Goal: Task Accomplishment & Management: Complete application form

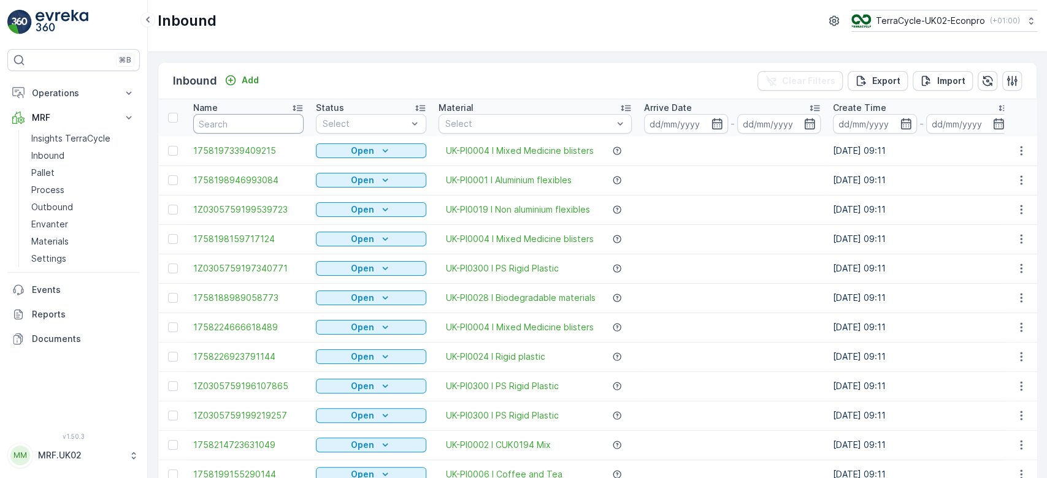
click at [229, 118] on input "text" at bounding box center [248, 124] width 110 height 20
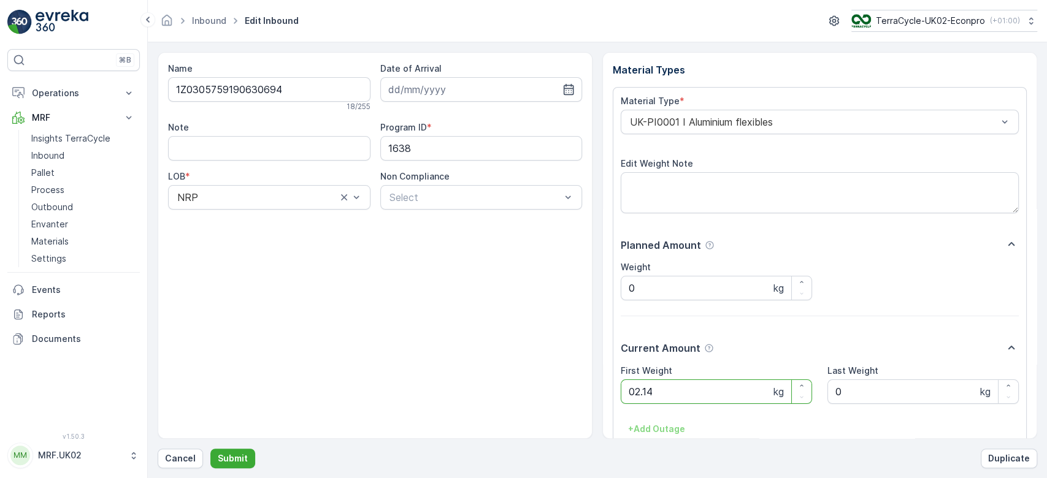
click at [210, 449] on button "Submit" at bounding box center [232, 459] width 45 height 20
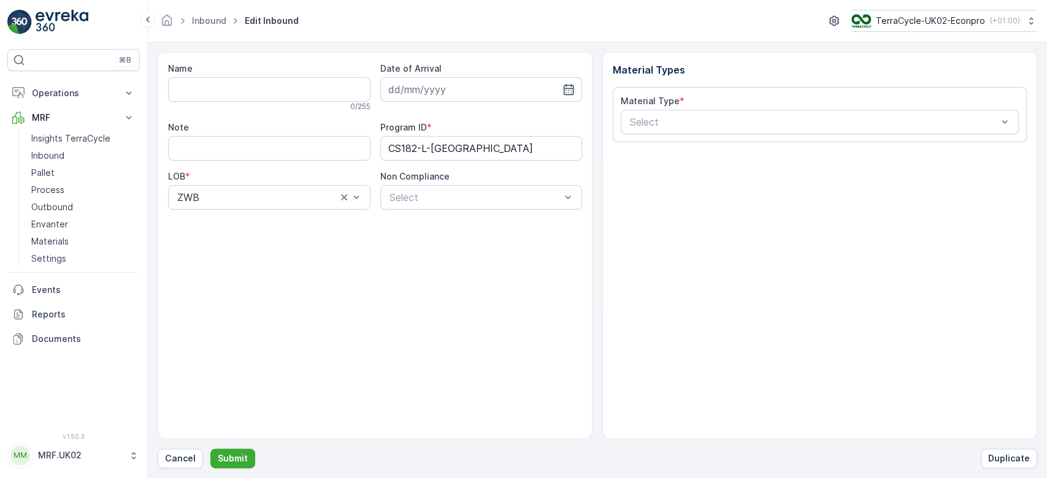
type input "1Z0305759190961765"
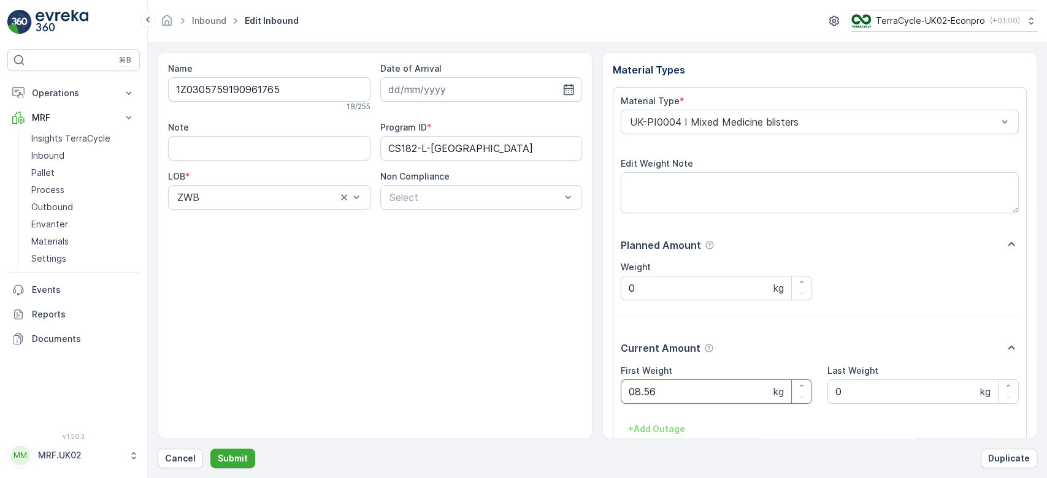
click at [210, 449] on button "Submit" at bounding box center [232, 459] width 45 height 20
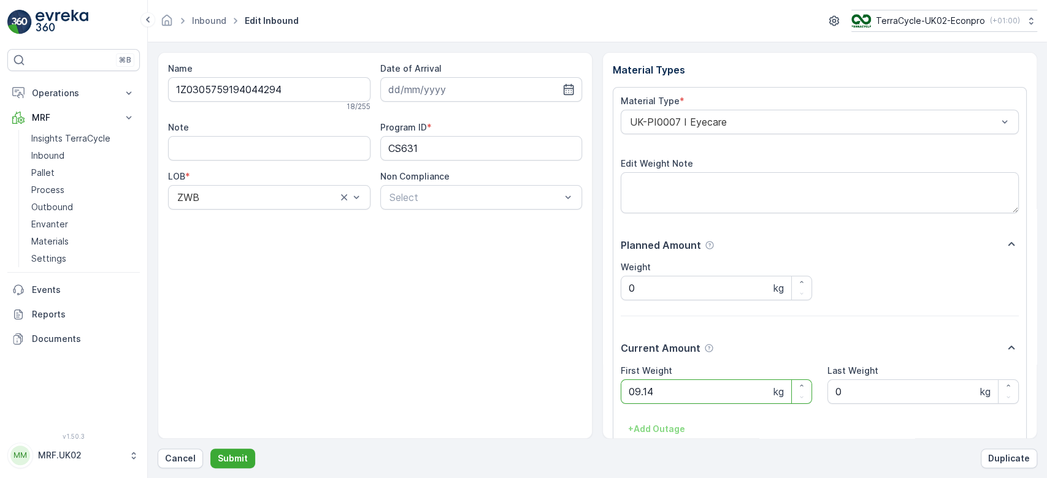
click at [210, 449] on button "Submit" at bounding box center [232, 459] width 45 height 20
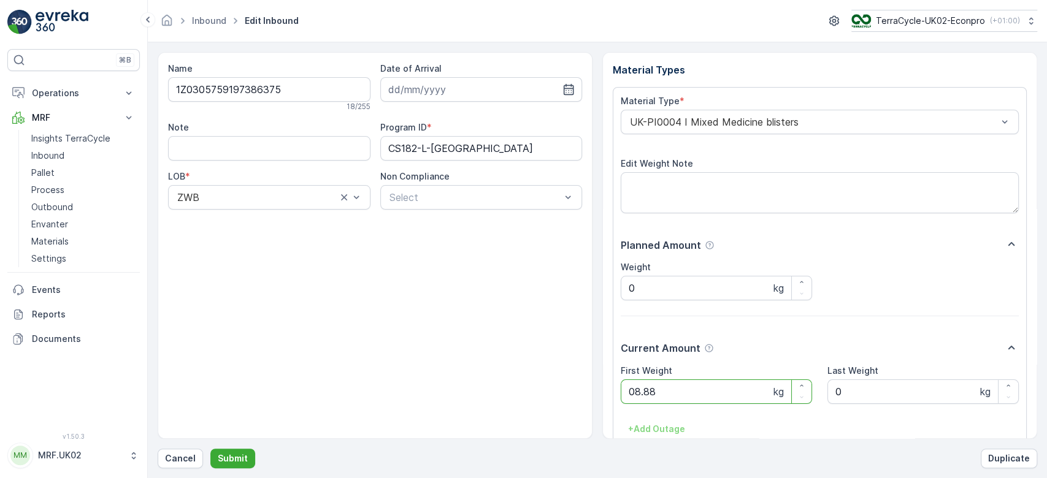
click at [210, 449] on button "Submit" at bounding box center [232, 459] width 45 height 20
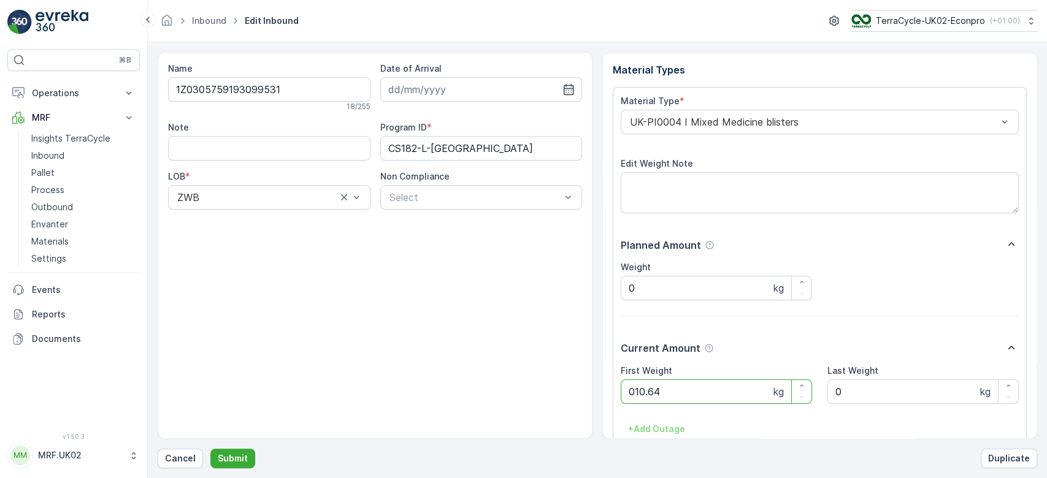
click at [210, 449] on button "Submit" at bounding box center [232, 459] width 45 height 20
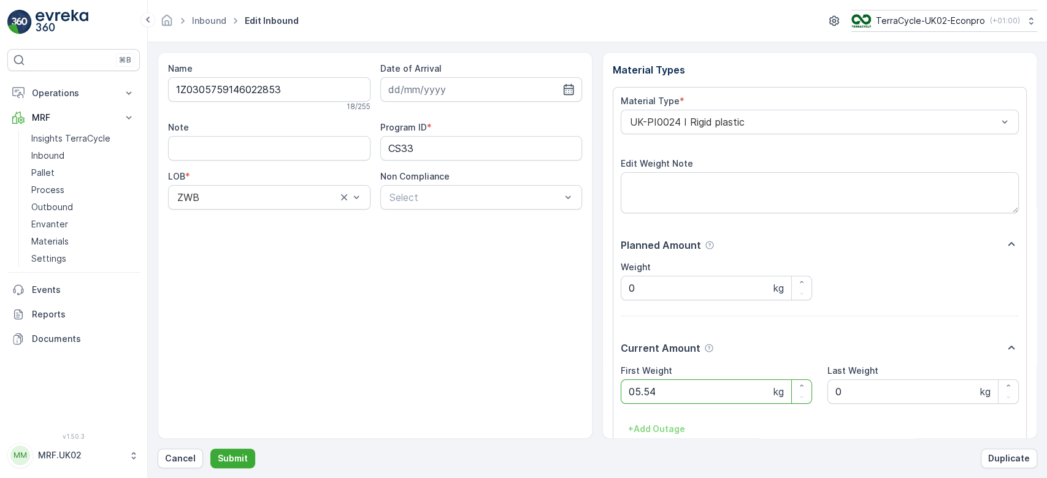
click at [210, 449] on button "Submit" at bounding box center [232, 459] width 45 height 20
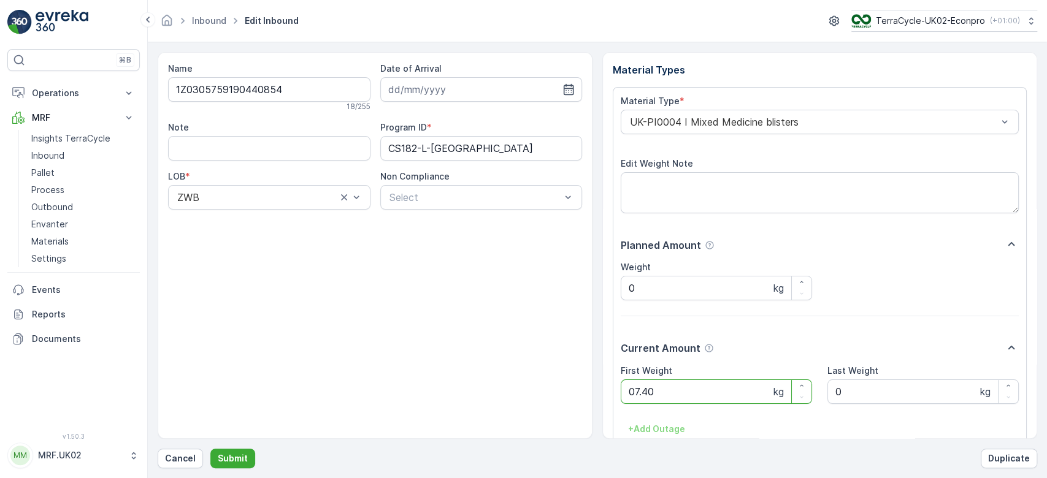
click at [210, 449] on button "Submit" at bounding box center [232, 459] width 45 height 20
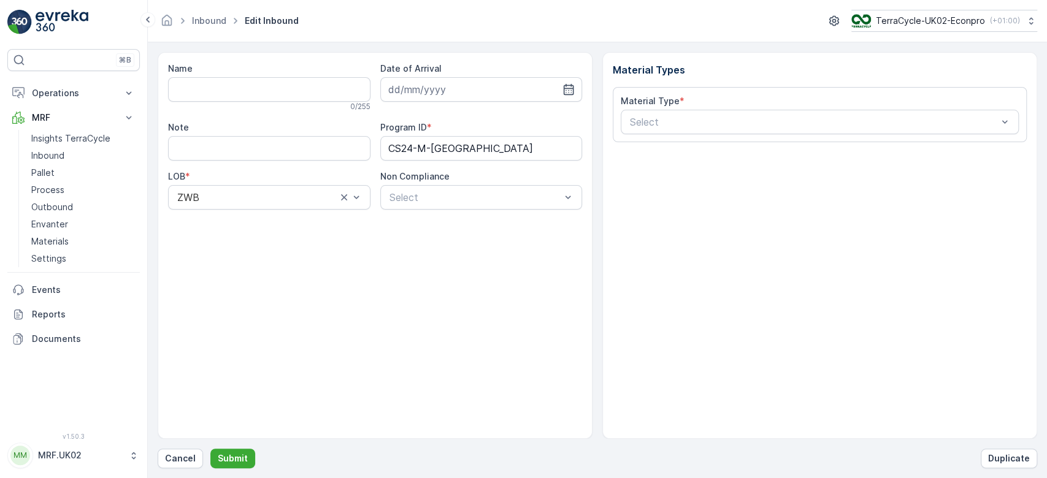
type input "1Z0305759196397712"
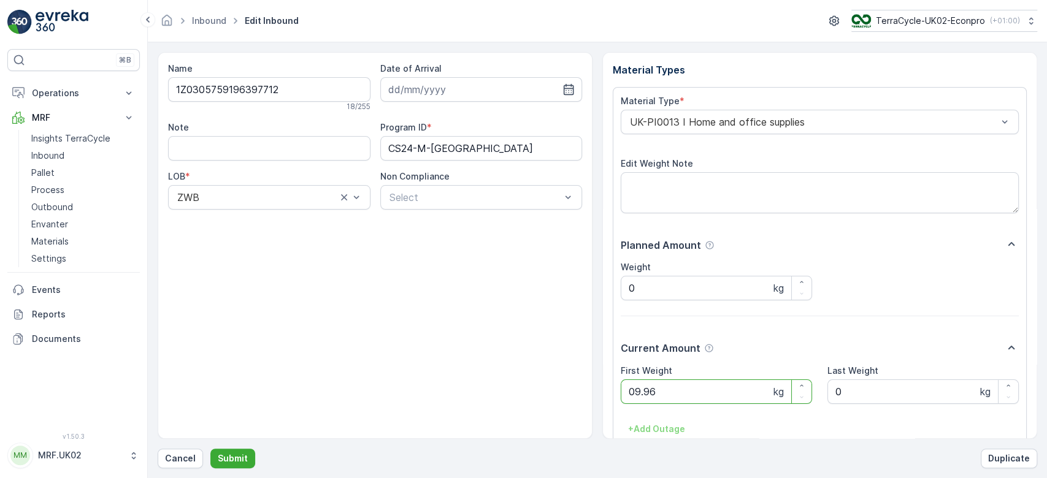
click at [210, 449] on button "Submit" at bounding box center [232, 459] width 45 height 20
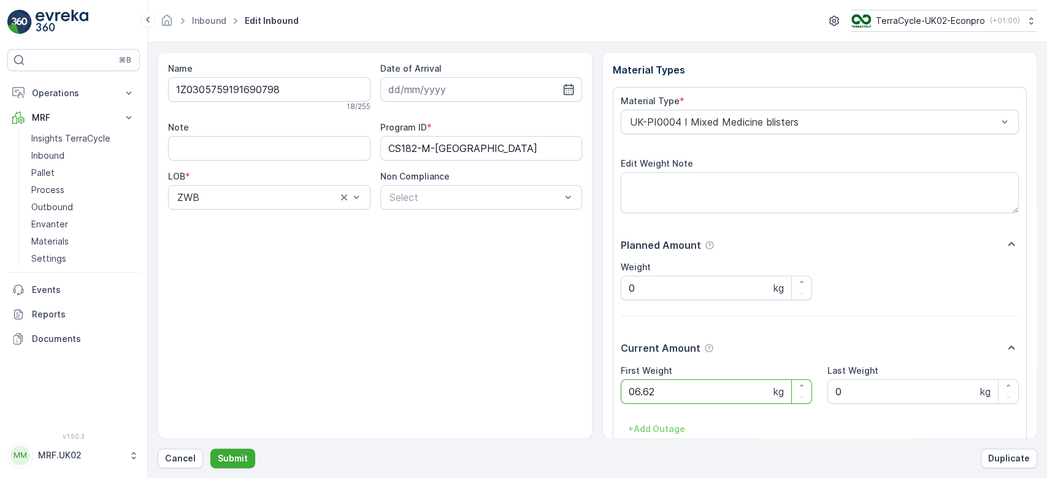
click at [210, 449] on button "Submit" at bounding box center [232, 459] width 45 height 20
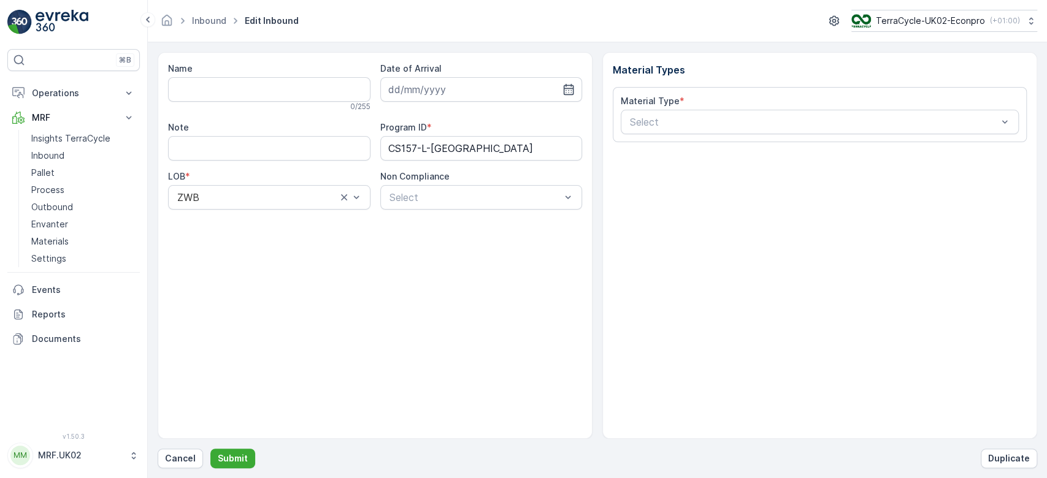
type input "1Z0305759191102093"
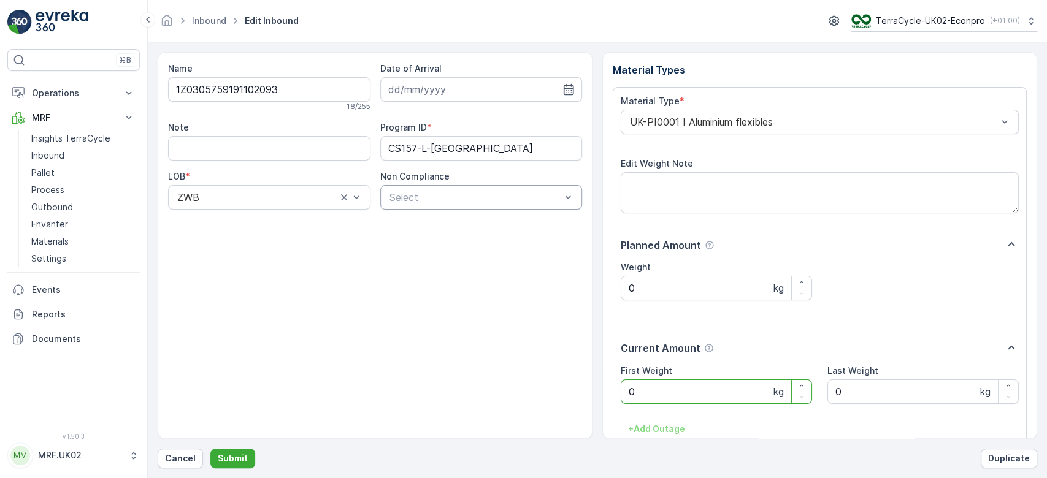
click at [497, 186] on div "Select" at bounding box center [481, 197] width 202 height 25
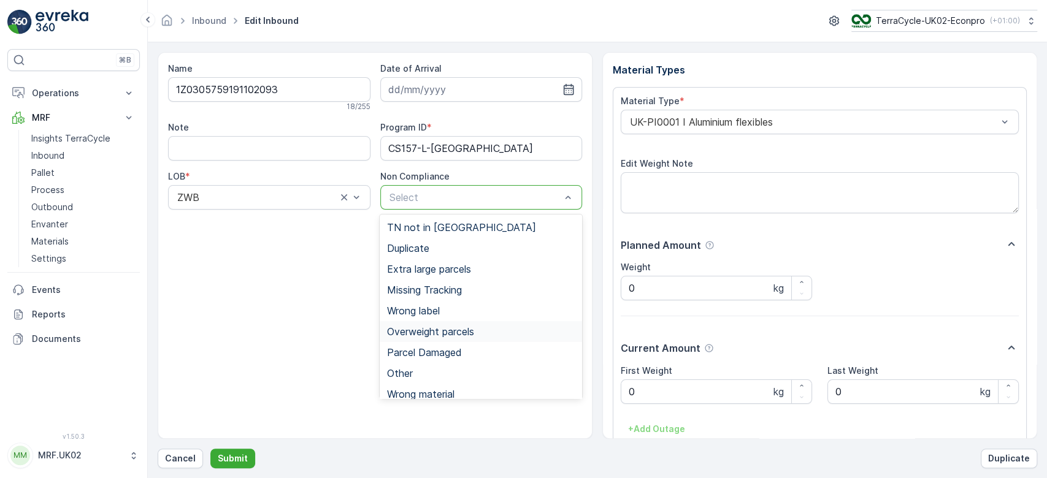
click at [413, 336] on span "Overweight parcels" at bounding box center [430, 331] width 87 height 11
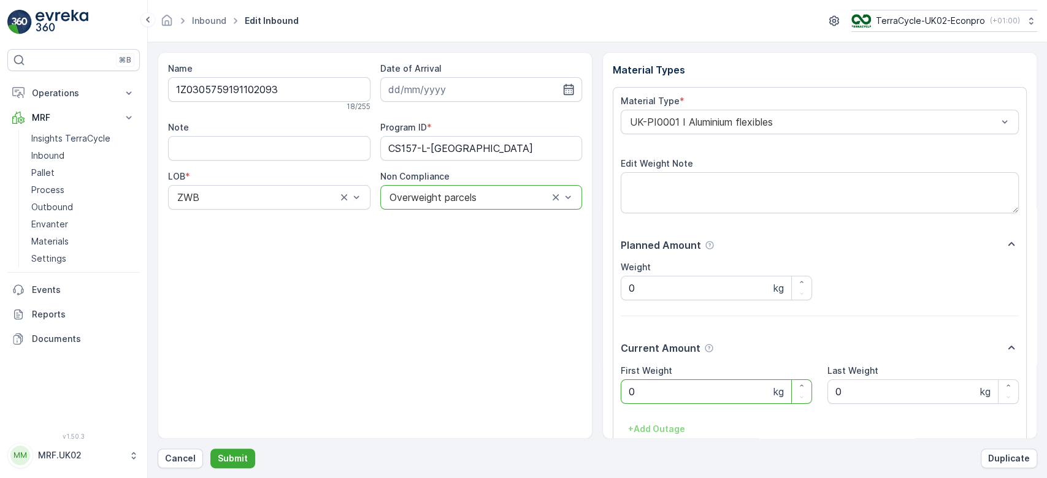
click at [668, 401] on Weight "0" at bounding box center [716, 392] width 191 height 25
click at [210, 449] on button "Submit" at bounding box center [232, 459] width 45 height 20
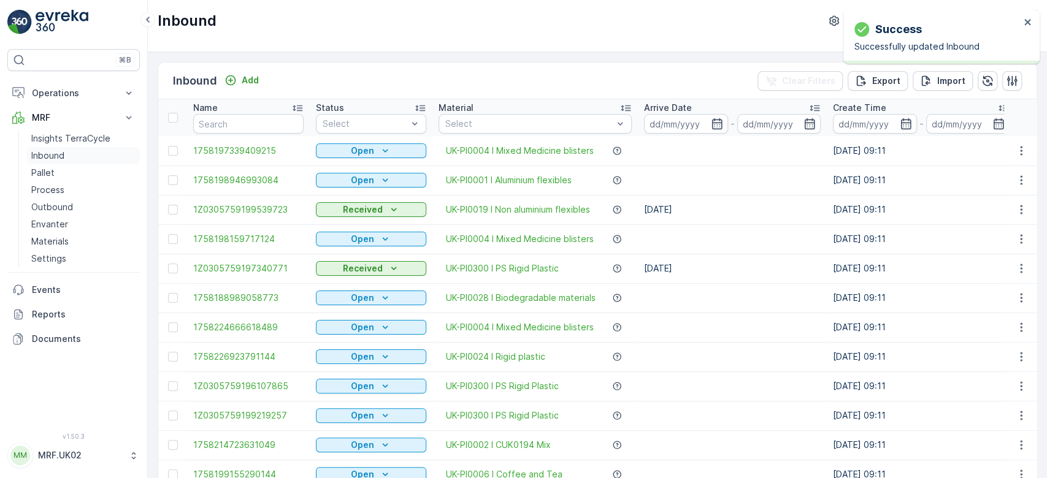
click at [64, 154] on p "Inbound" at bounding box center [47, 156] width 33 height 12
click at [278, 121] on input "text" at bounding box center [248, 124] width 110 height 20
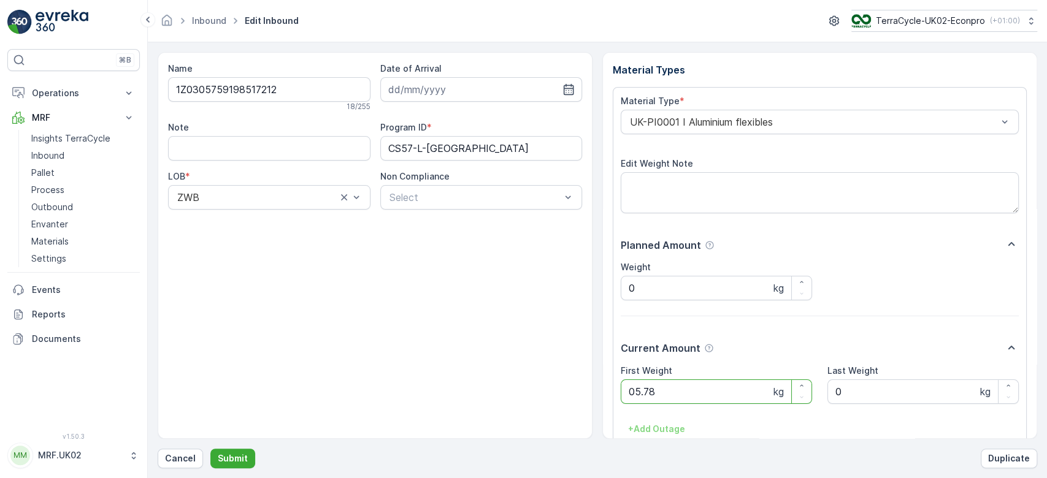
click at [210, 449] on button "Submit" at bounding box center [232, 459] width 45 height 20
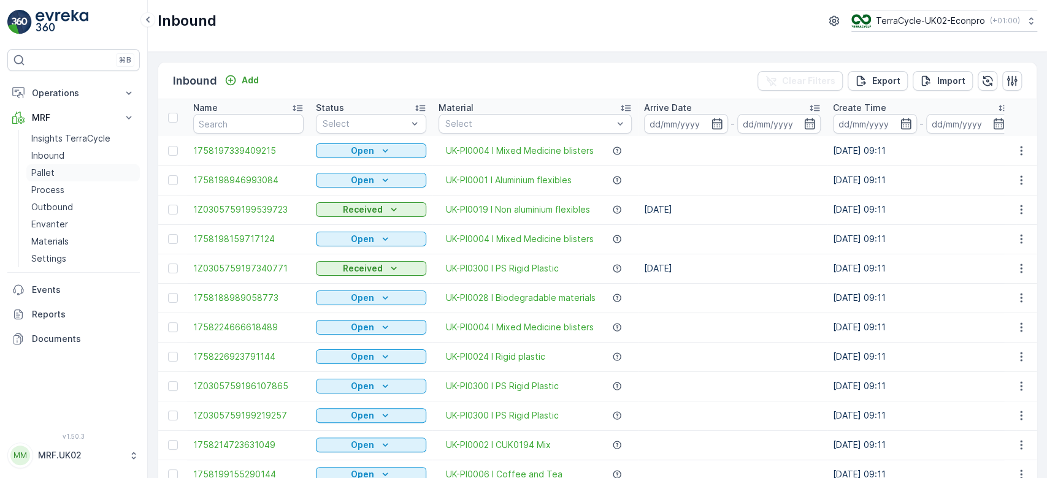
click at [47, 173] on p "Pallet" at bounding box center [42, 173] width 23 height 12
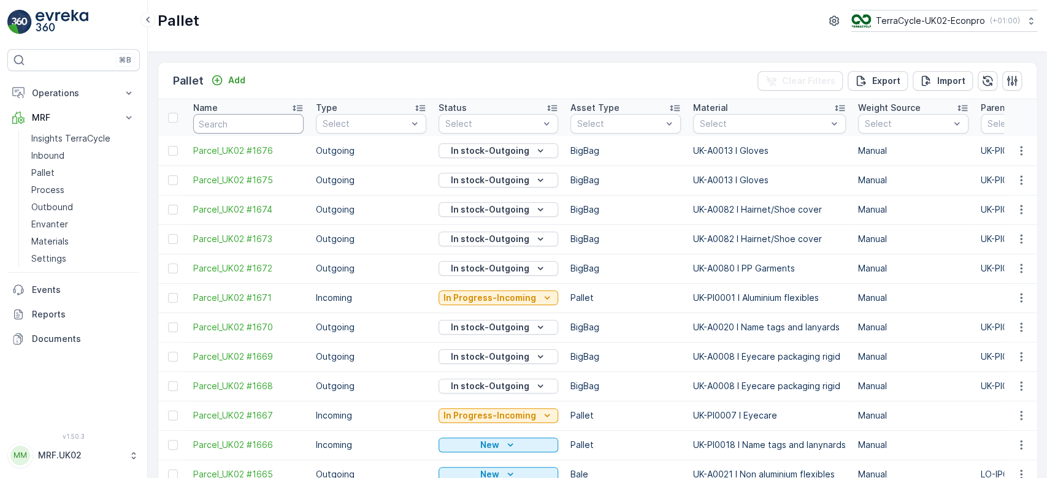
click at [231, 125] on input "text" at bounding box center [248, 124] width 110 height 20
type input "1663"
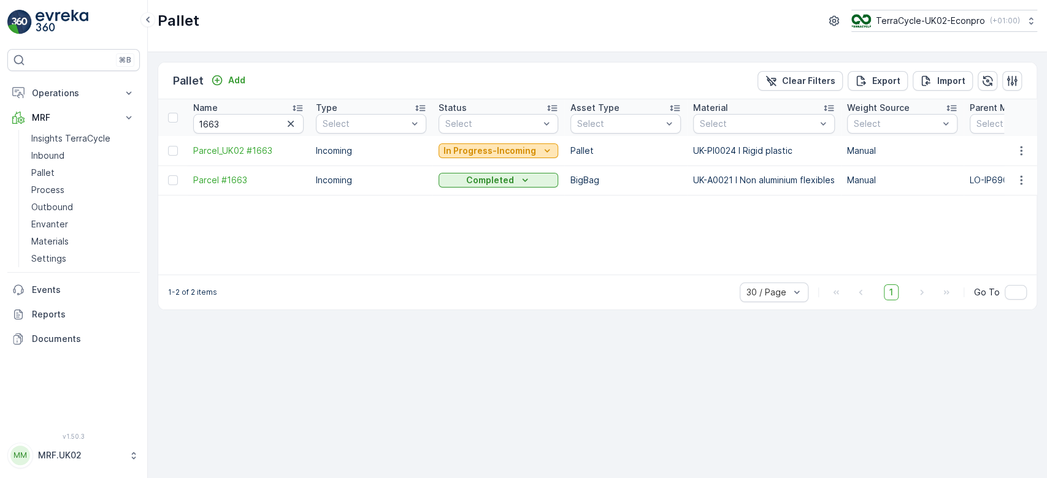
click at [475, 145] on p "In Progress-Incoming" at bounding box center [489, 151] width 93 height 12
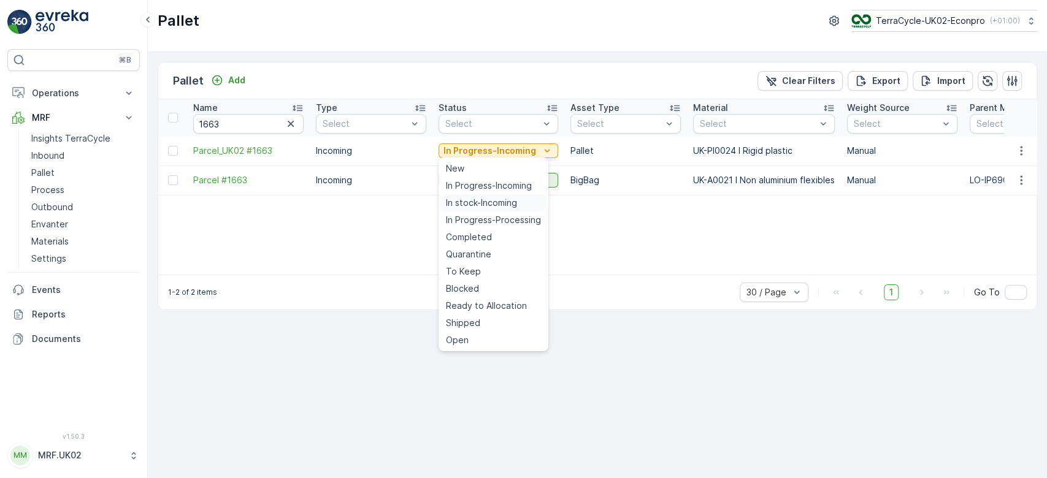
click at [491, 205] on span "In stock-Incoming" at bounding box center [481, 203] width 71 height 12
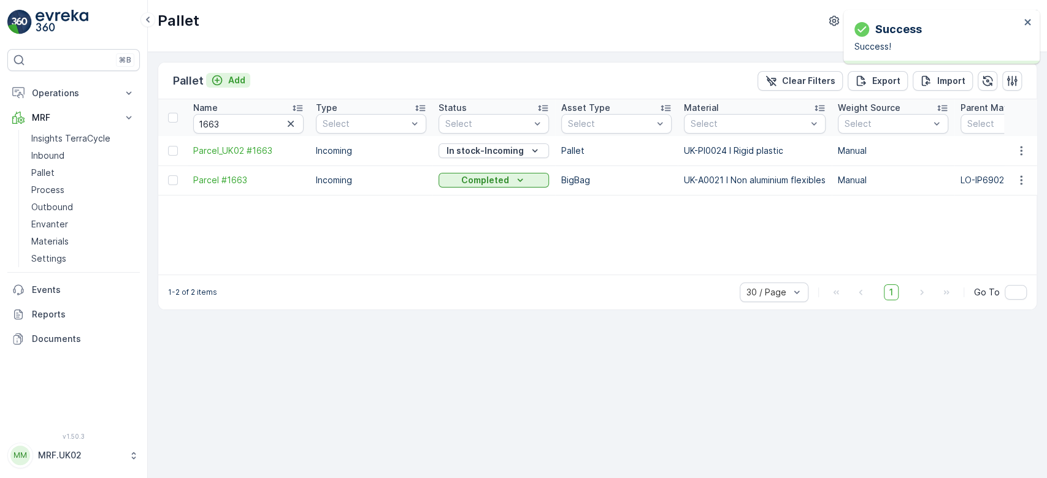
click at [239, 80] on p "Add" at bounding box center [236, 80] width 17 height 12
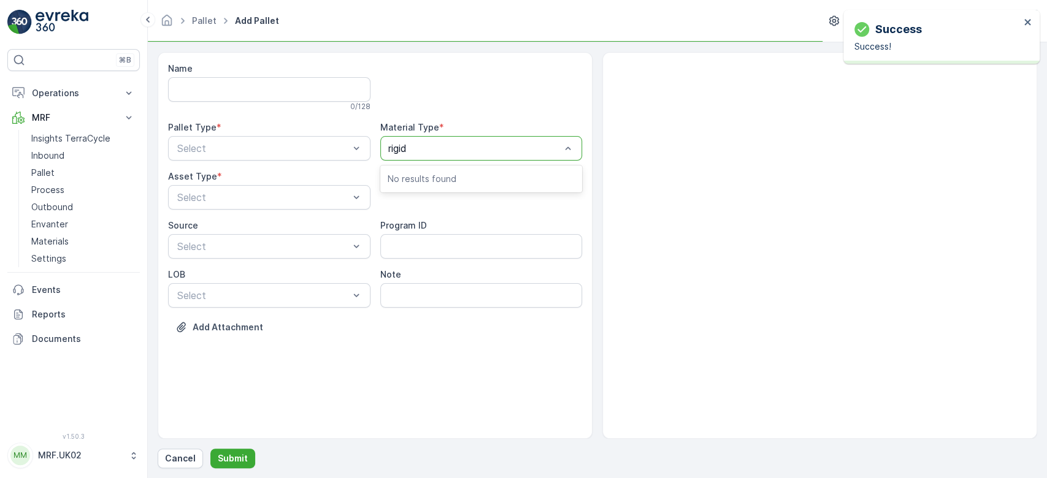
type input "rigid"
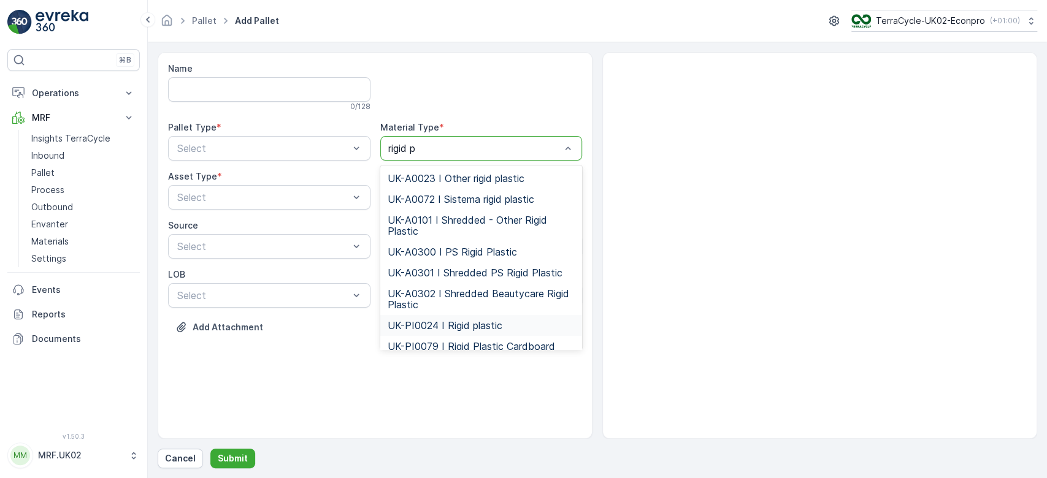
click at [465, 321] on span "UK-PI0024 I Rigid plastic" at bounding box center [445, 325] width 115 height 11
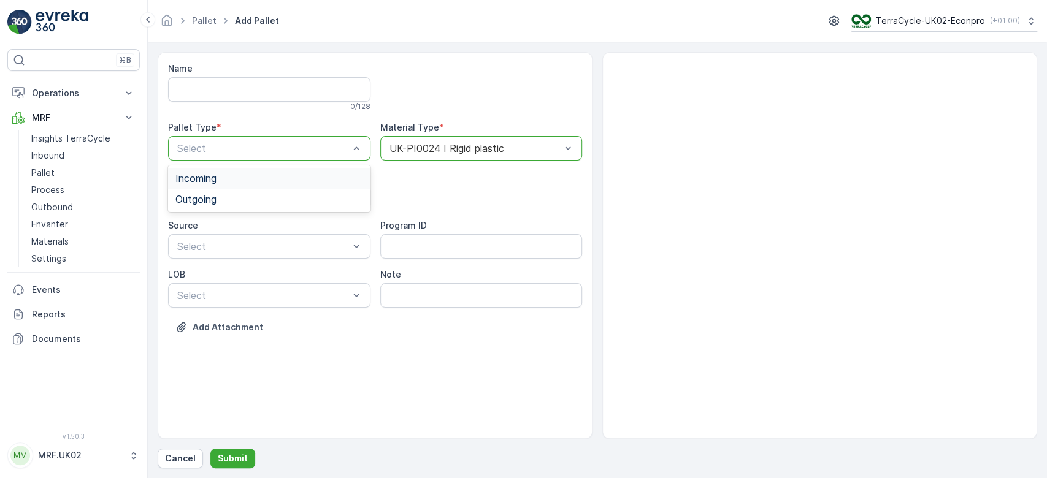
click at [225, 178] on div "Incoming" at bounding box center [269, 178] width 188 height 11
click at [193, 251] on span "Pallet" at bounding box center [188, 248] width 26 height 11
click at [228, 464] on p "Submit" at bounding box center [233, 459] width 30 height 12
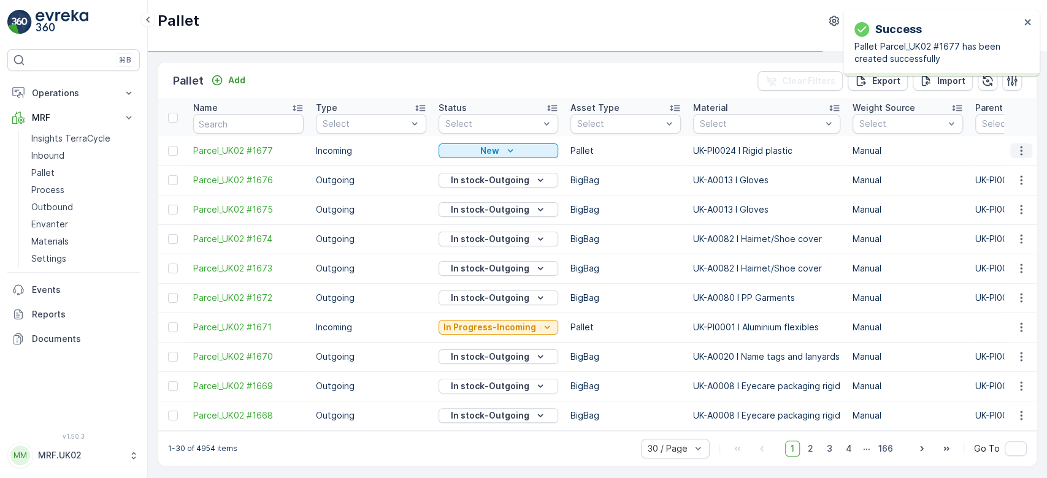
click at [1025, 154] on button "button" at bounding box center [1021, 150] width 22 height 15
click at [1018, 240] on div "Print QR" at bounding box center [1006, 237] width 81 height 17
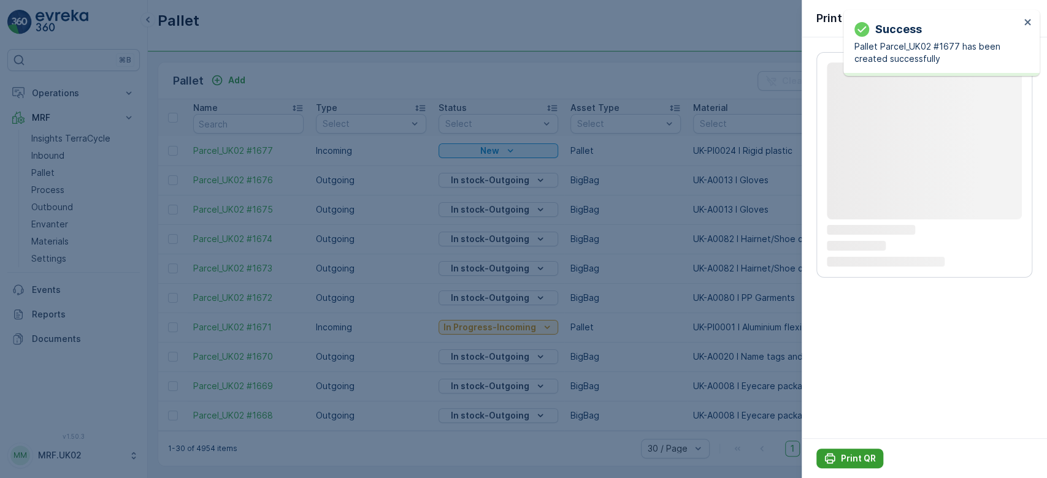
click at [859, 455] on p "Print QR" at bounding box center [858, 459] width 35 height 12
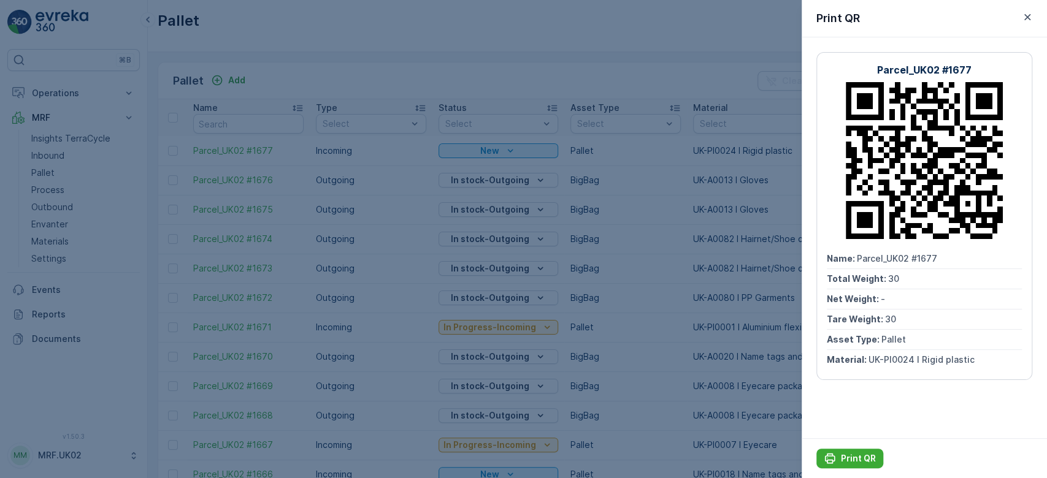
drag, startPoint x: 859, startPoint y: 456, endPoint x: 51, endPoint y: 155, distance: 861.7
click at [51, 155] on div at bounding box center [523, 239] width 1047 height 478
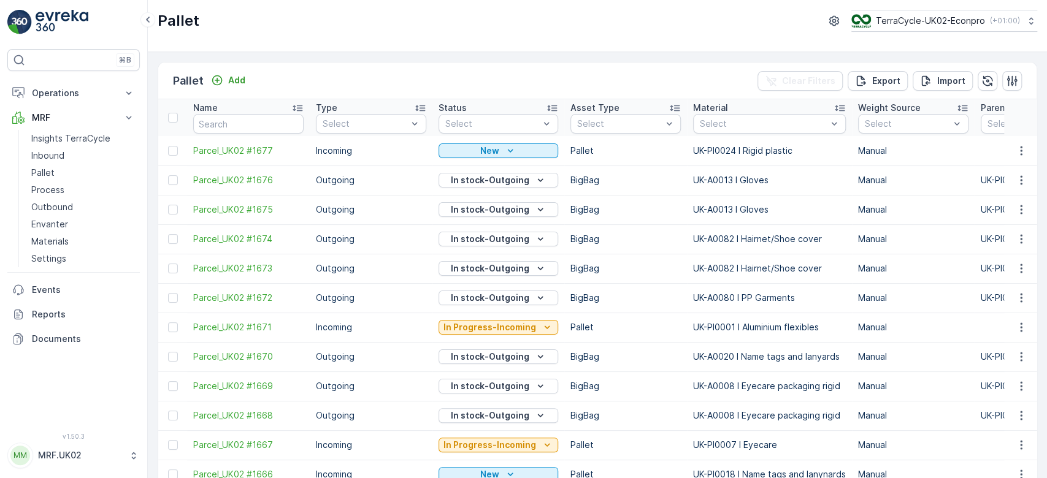
click at [51, 155] on p "Inbound" at bounding box center [47, 156] width 33 height 12
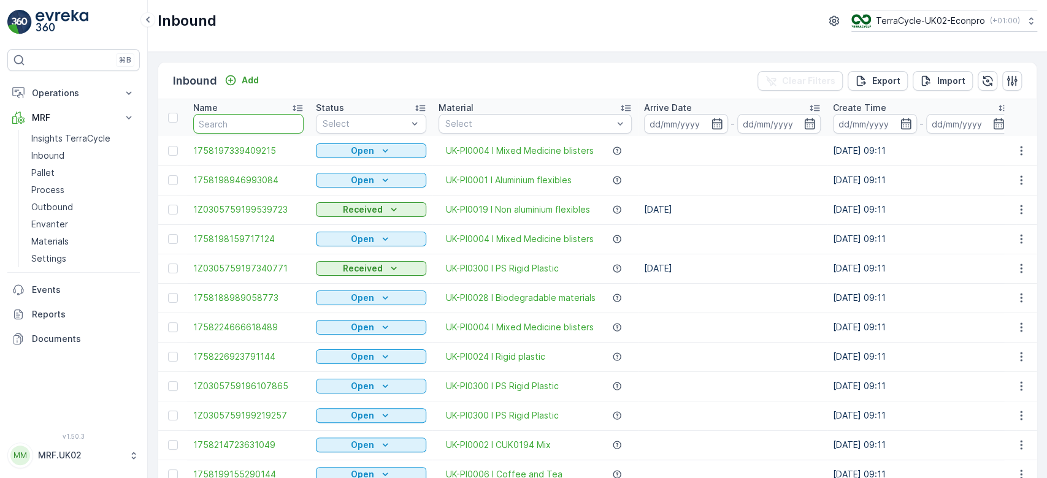
click at [214, 126] on input "text" at bounding box center [248, 124] width 110 height 20
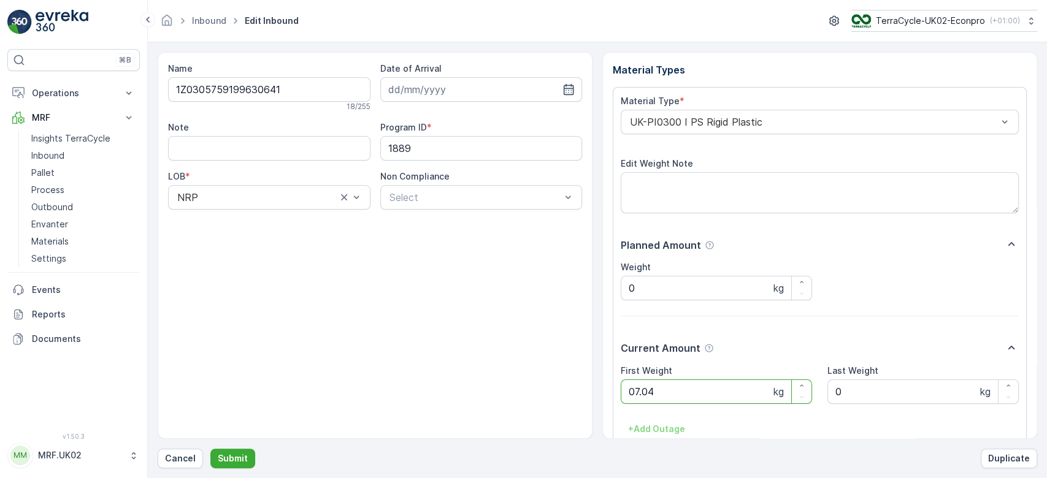
click at [210, 449] on button "Submit" at bounding box center [232, 459] width 45 height 20
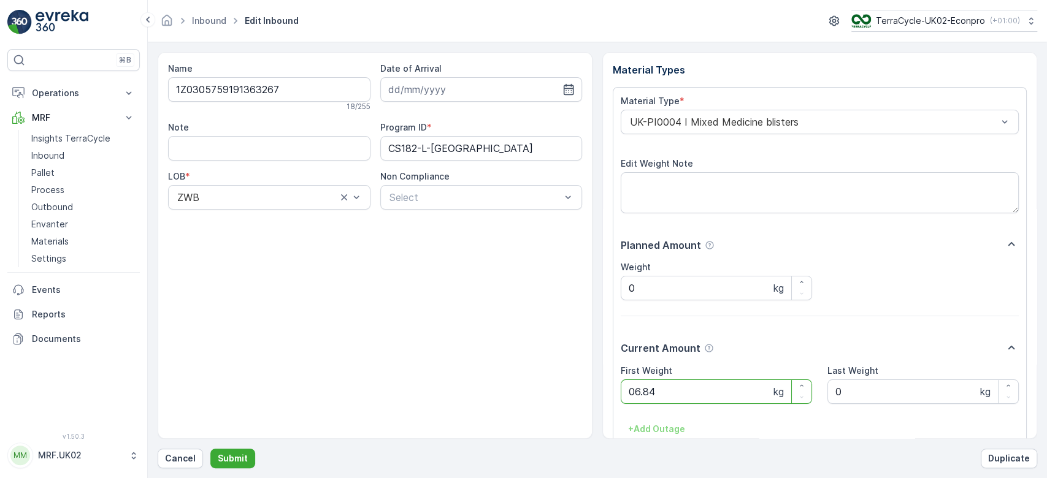
click at [210, 449] on button "Submit" at bounding box center [232, 459] width 45 height 20
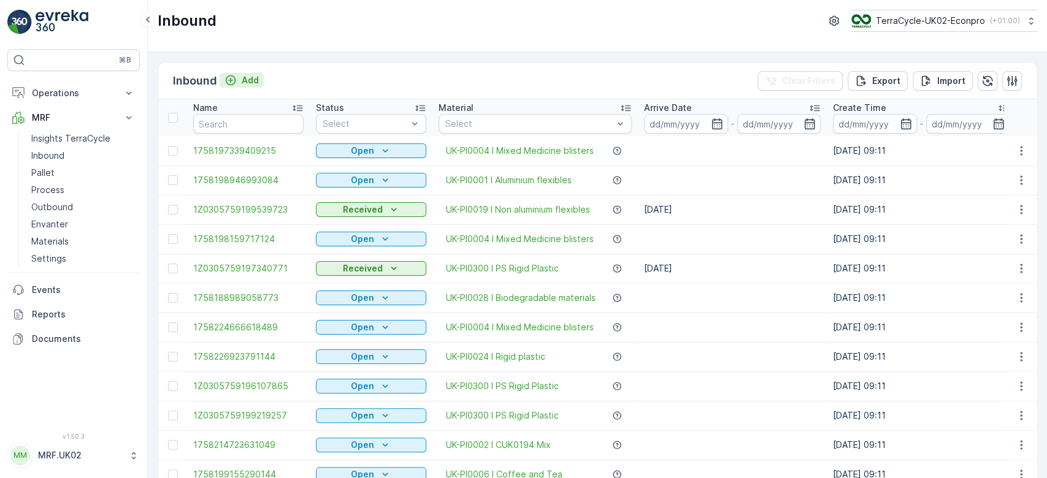
click at [248, 77] on p "Add" at bounding box center [250, 80] width 17 height 12
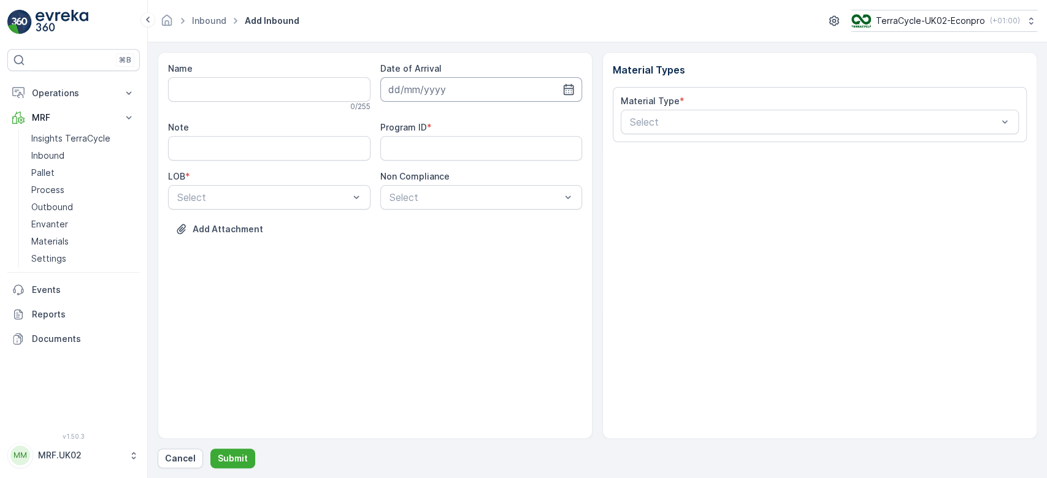
click at [418, 86] on input at bounding box center [481, 89] width 202 height 25
click at [515, 216] on div "19" at bounding box center [512, 217] width 20 height 20
type input "[DATE]"
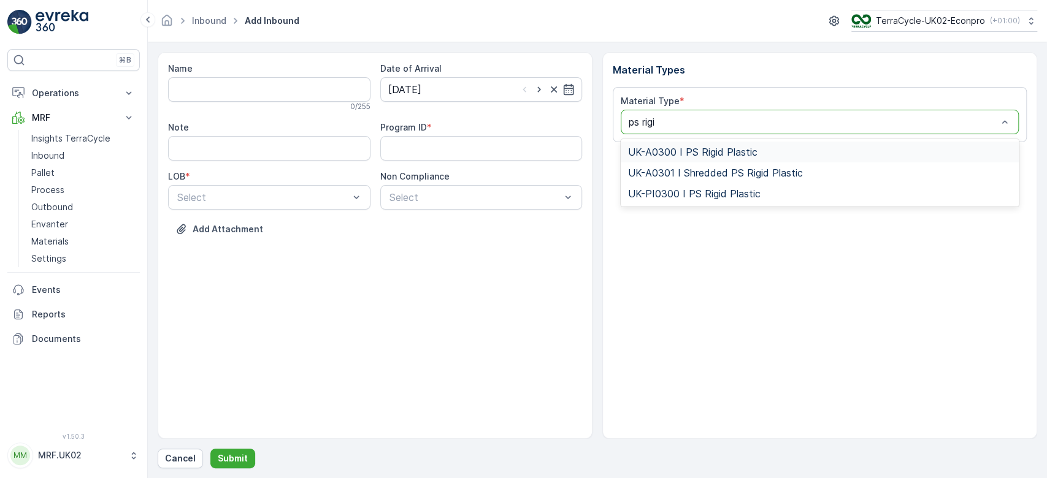
type input "ps rigid"
click at [693, 195] on span "UK-PI0300 I PS Rigid Plastic" at bounding box center [694, 193] width 132 height 11
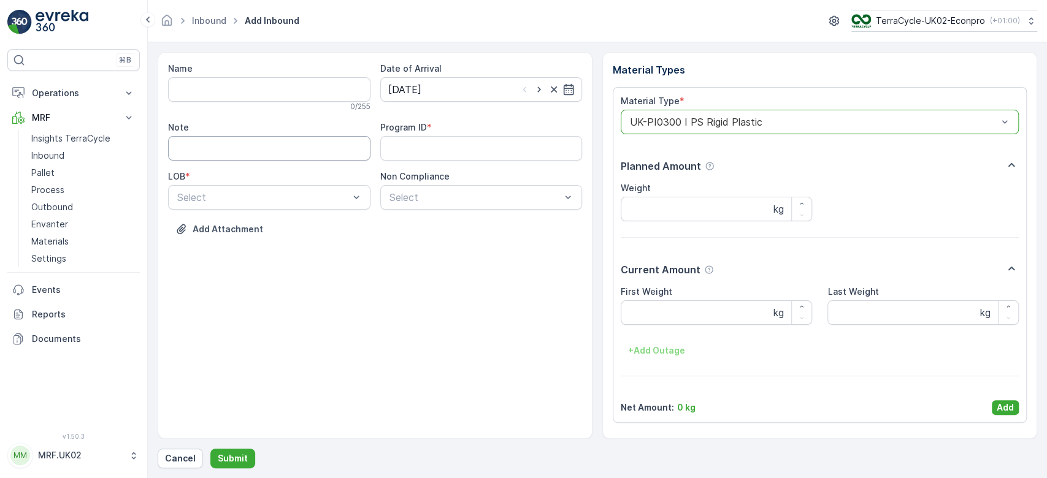
click at [224, 153] on input "Note" at bounding box center [269, 148] width 202 height 25
type input "No label"
click at [424, 151] on ID "Program ID" at bounding box center [481, 148] width 202 height 25
type ID "NRP"
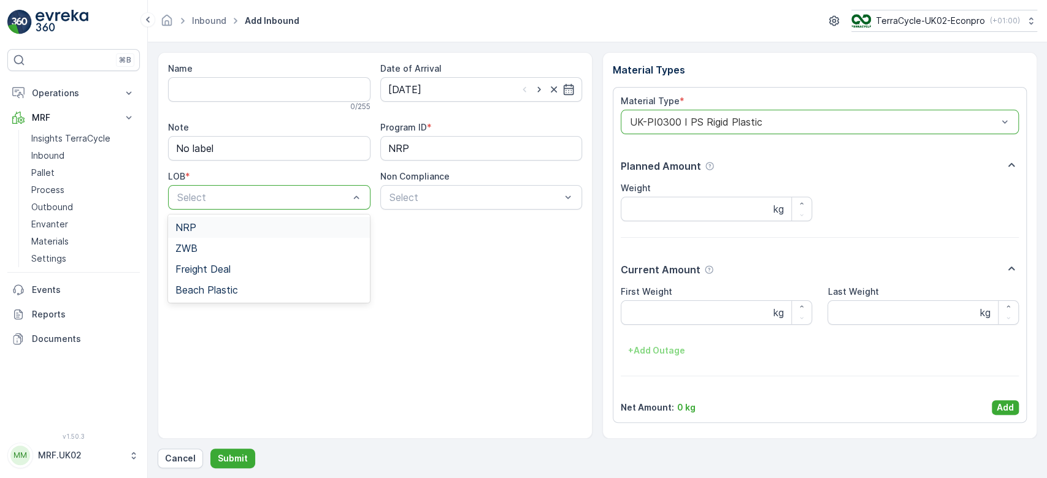
click at [226, 224] on div "NRP" at bounding box center [269, 227] width 188 height 11
click at [677, 316] on Weight "First Weight" at bounding box center [716, 312] width 191 height 25
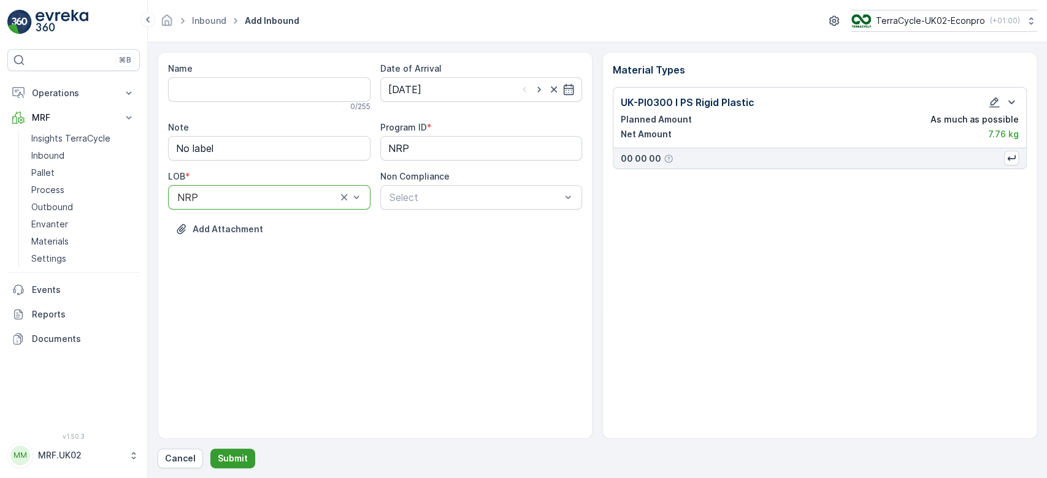
click at [224, 455] on p "Submit" at bounding box center [233, 459] width 30 height 12
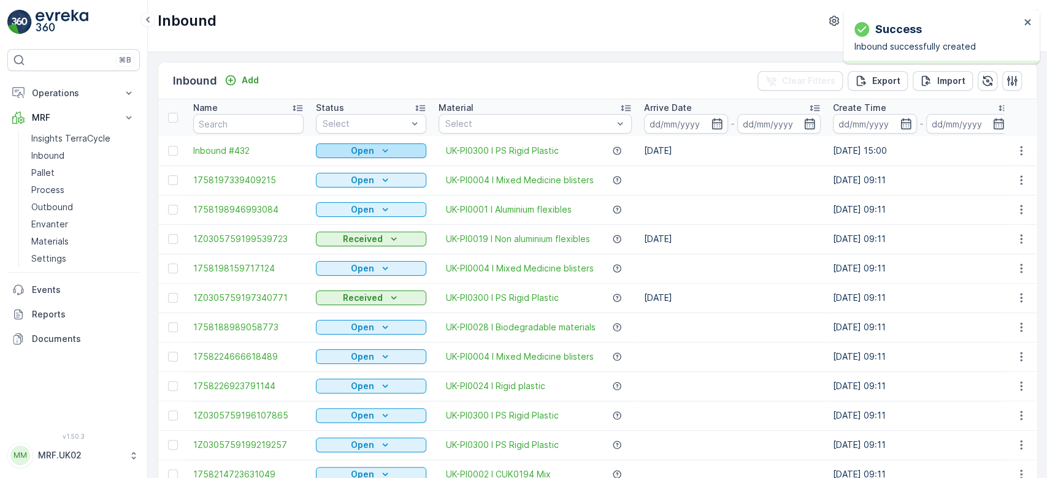
click at [358, 150] on p "Open" at bounding box center [362, 151] width 23 height 12
click at [343, 184] on span "Scanned" at bounding box center [341, 186] width 36 height 12
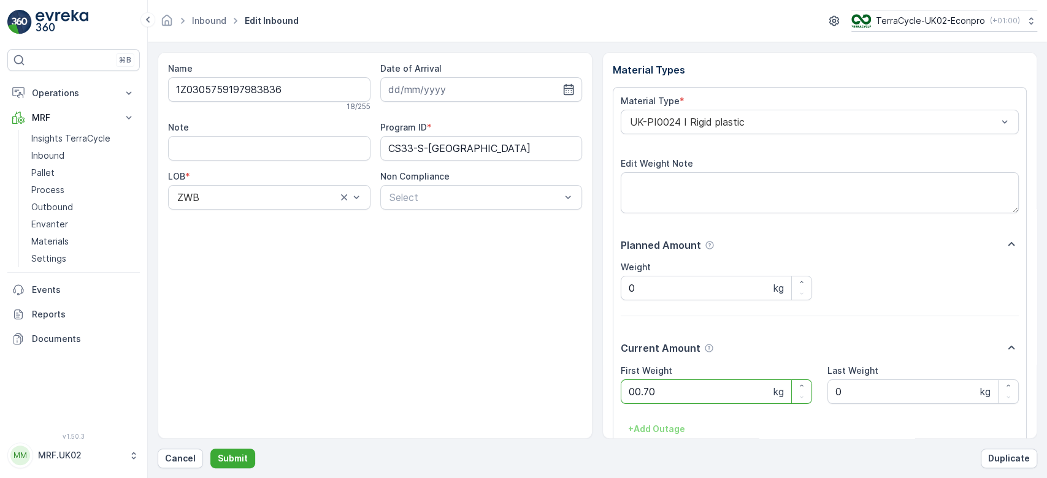
click at [210, 449] on button "Submit" at bounding box center [232, 459] width 45 height 20
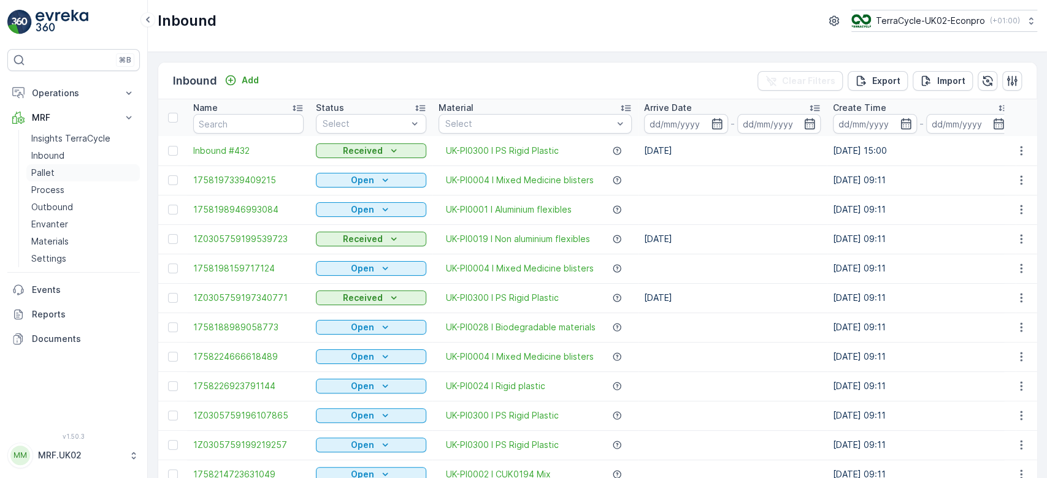
click at [63, 173] on link "Pallet" at bounding box center [82, 172] width 113 height 17
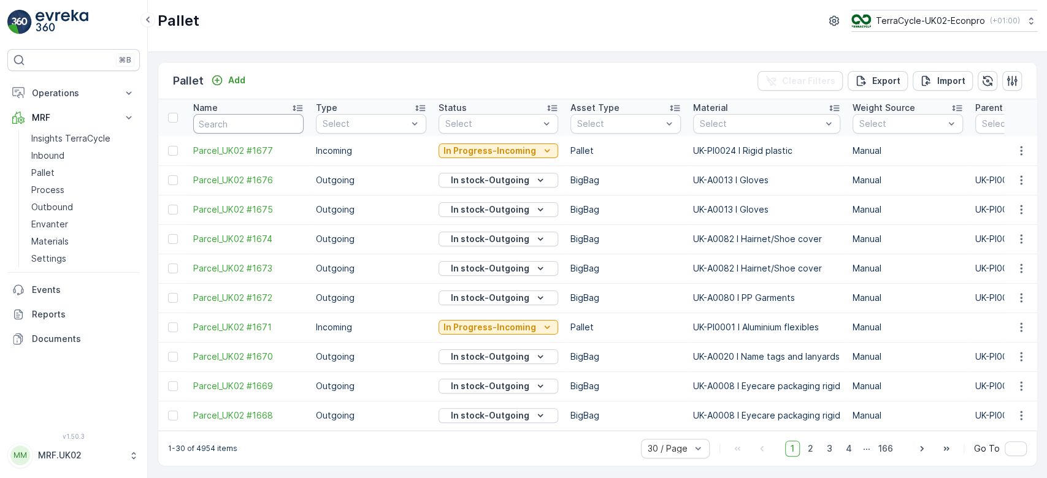
click at [214, 124] on input "text" at bounding box center [248, 124] width 110 height 20
type input "1644"
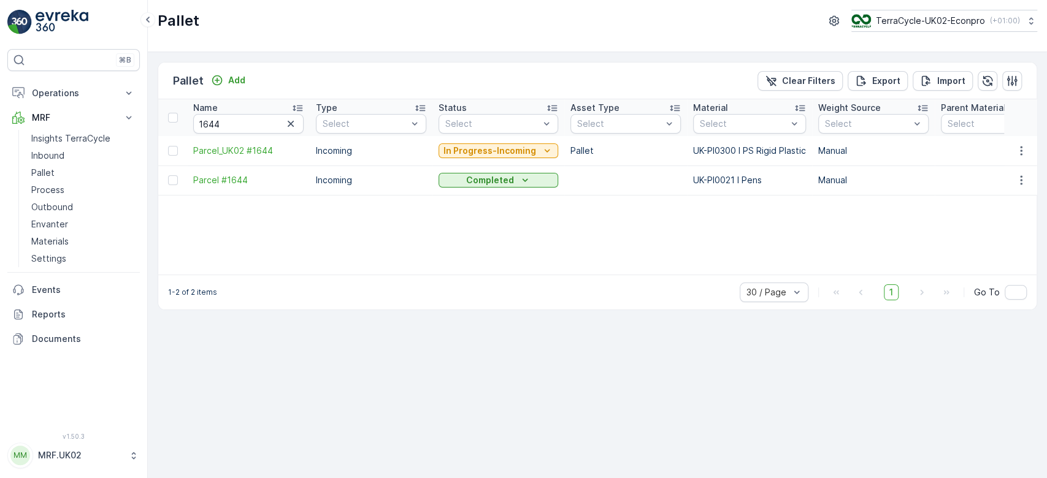
click at [486, 151] on p "In Progress-Incoming" at bounding box center [489, 151] width 93 height 12
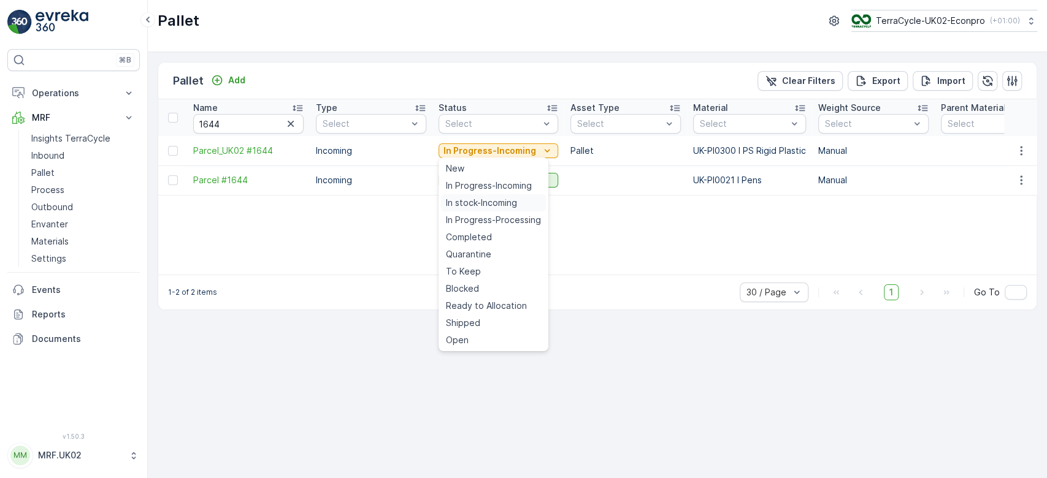
click at [481, 204] on span "In stock-Incoming" at bounding box center [481, 203] width 71 height 12
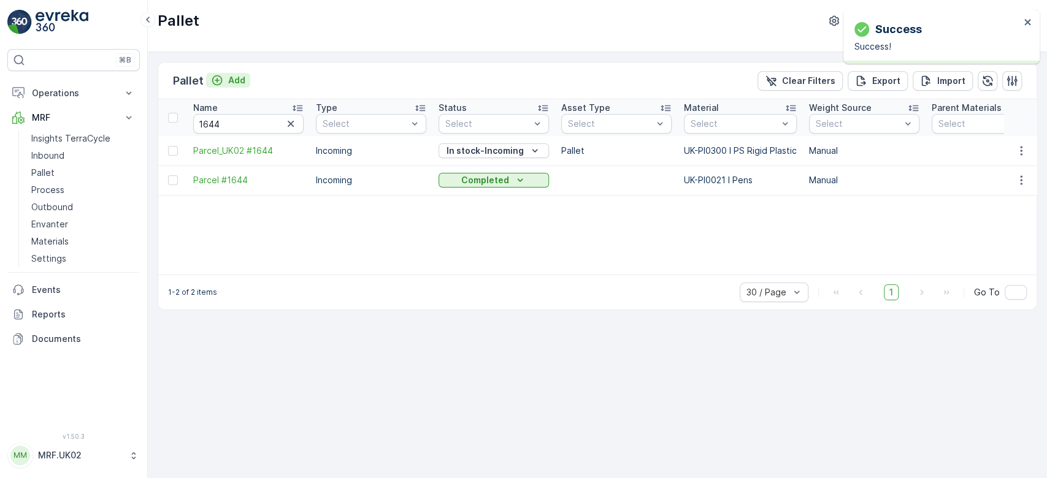
click at [228, 75] on p "Add" at bounding box center [236, 80] width 17 height 12
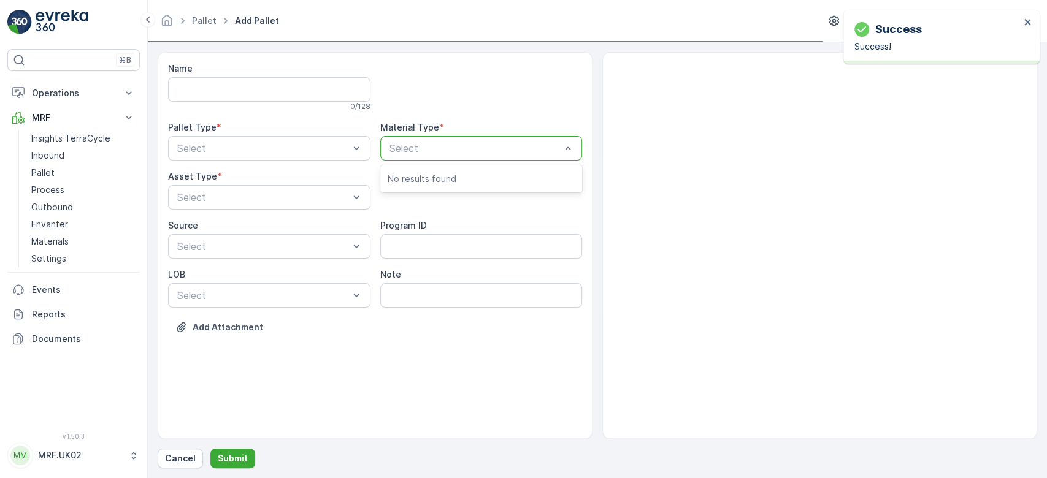
click at [476, 140] on div "Select" at bounding box center [481, 148] width 202 height 25
type input "pi03"
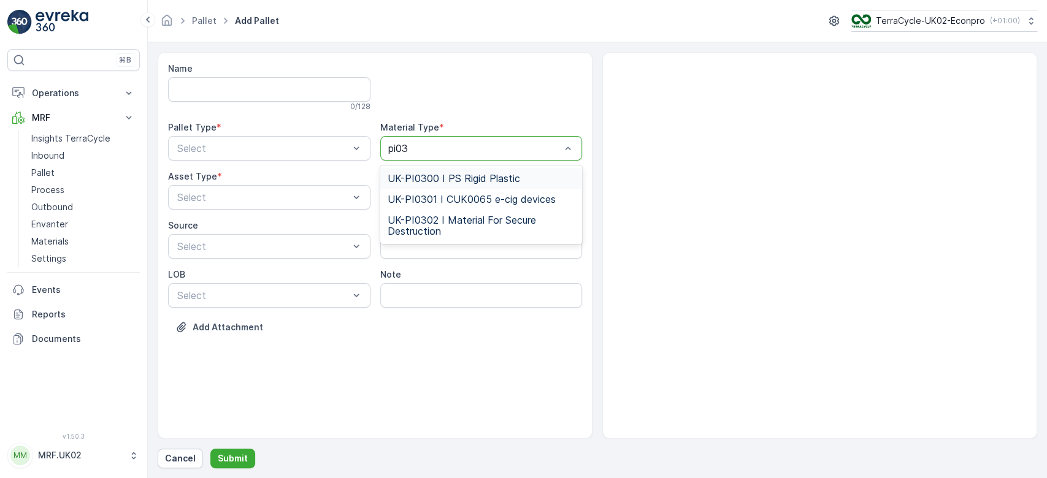
click at [442, 180] on span "UK-PI0300 I PS Rigid Plastic" at bounding box center [454, 178] width 132 height 11
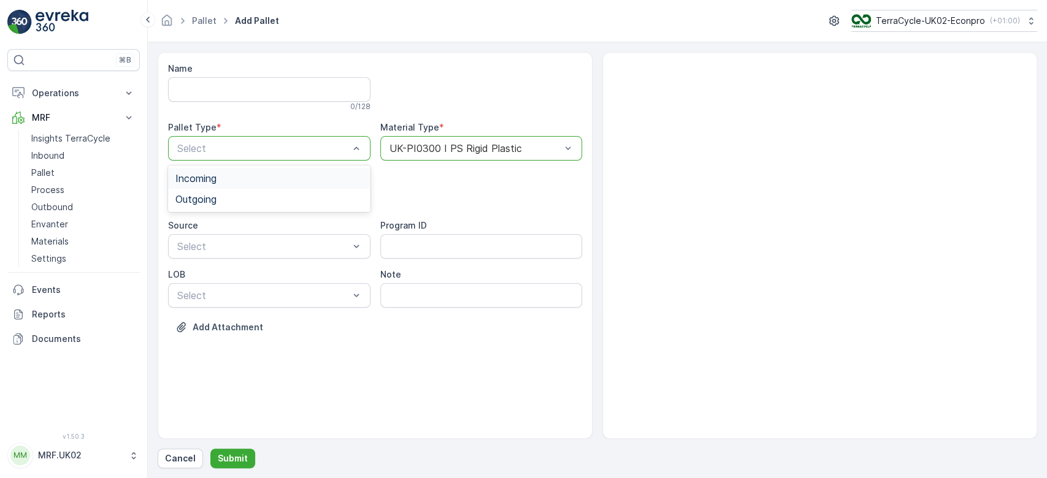
click at [285, 180] on div "Incoming" at bounding box center [269, 178] width 188 height 11
click at [250, 253] on div "Pallet" at bounding box center [269, 248] width 188 height 11
click at [232, 459] on p "Submit" at bounding box center [233, 459] width 30 height 12
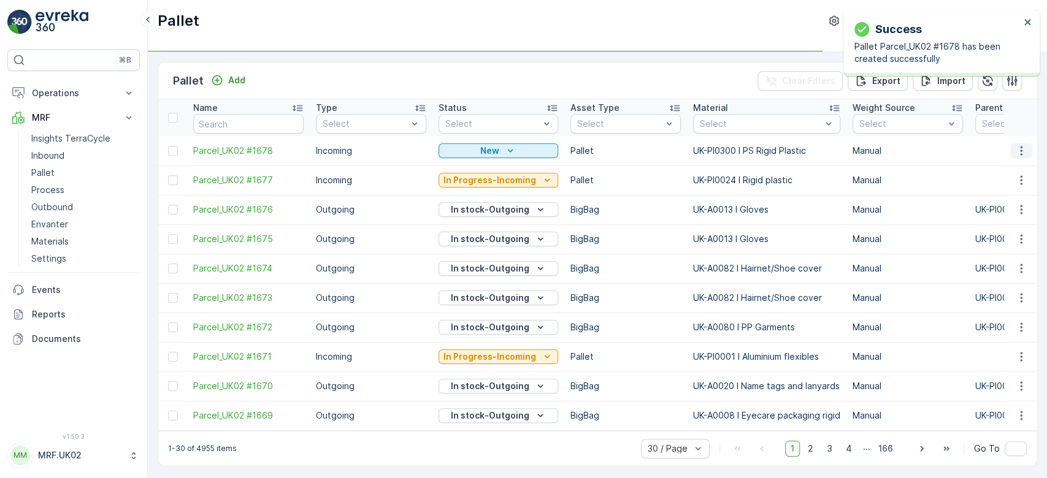
click at [1022, 148] on icon "button" at bounding box center [1021, 151] width 12 height 12
click at [996, 237] on span "Print QR" at bounding box center [988, 237] width 34 height 12
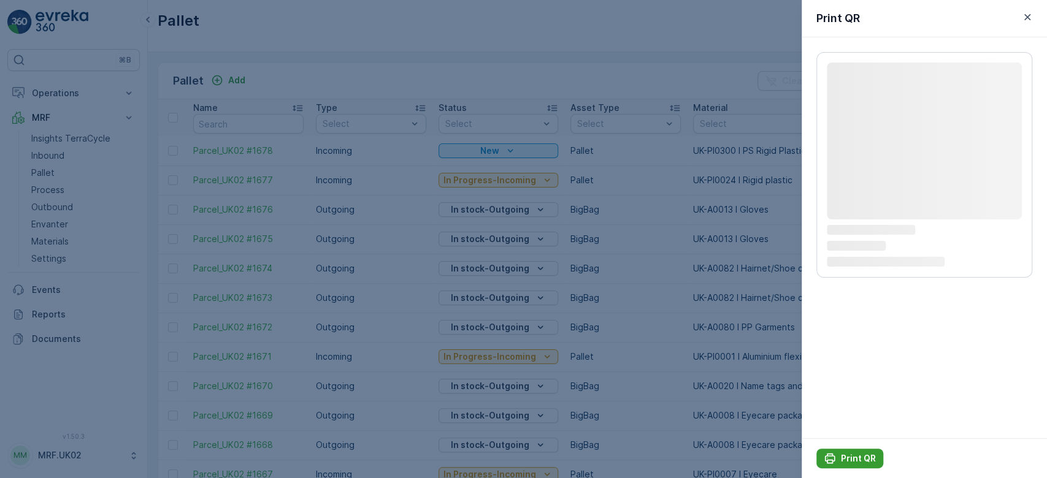
click at [859, 450] on button "Print QR" at bounding box center [849, 459] width 67 height 20
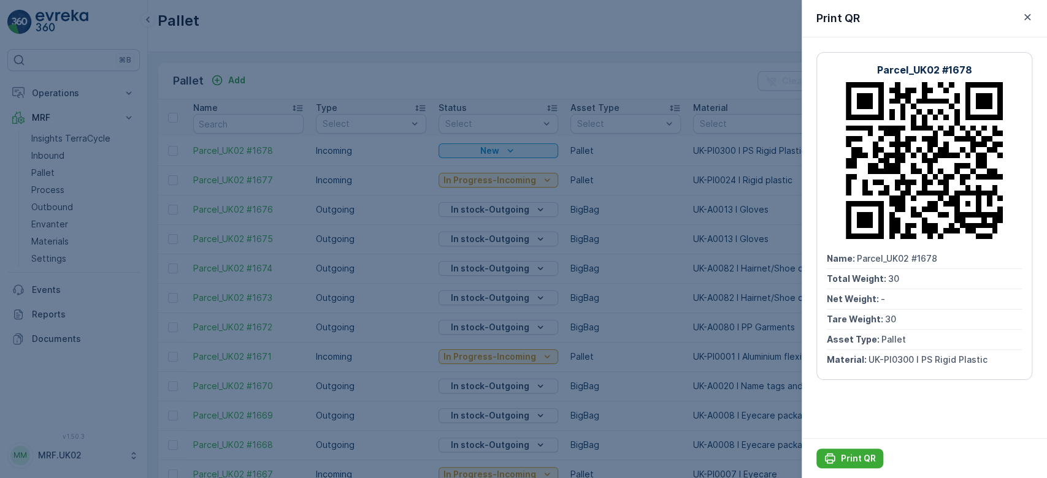
click at [54, 150] on div at bounding box center [523, 239] width 1047 height 478
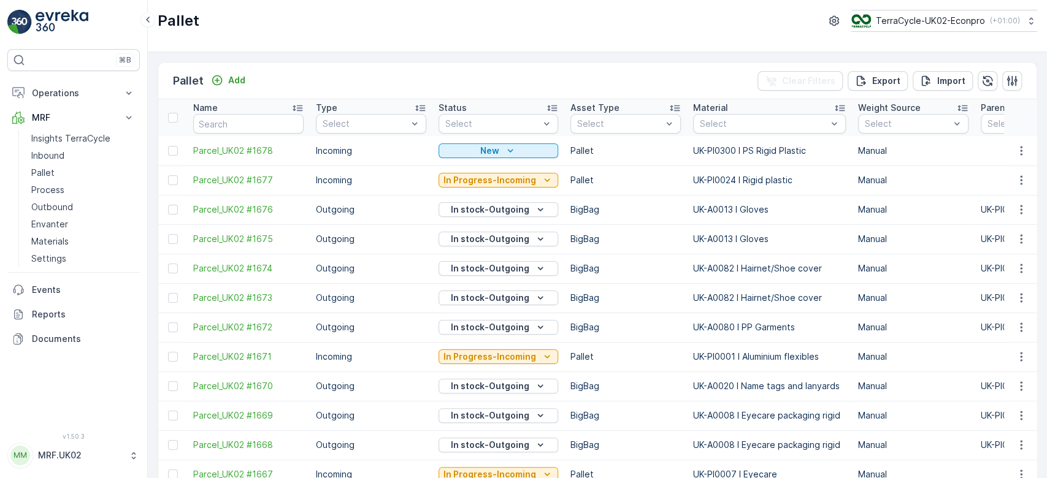
click at [54, 150] on p "Inbound" at bounding box center [47, 156] width 33 height 12
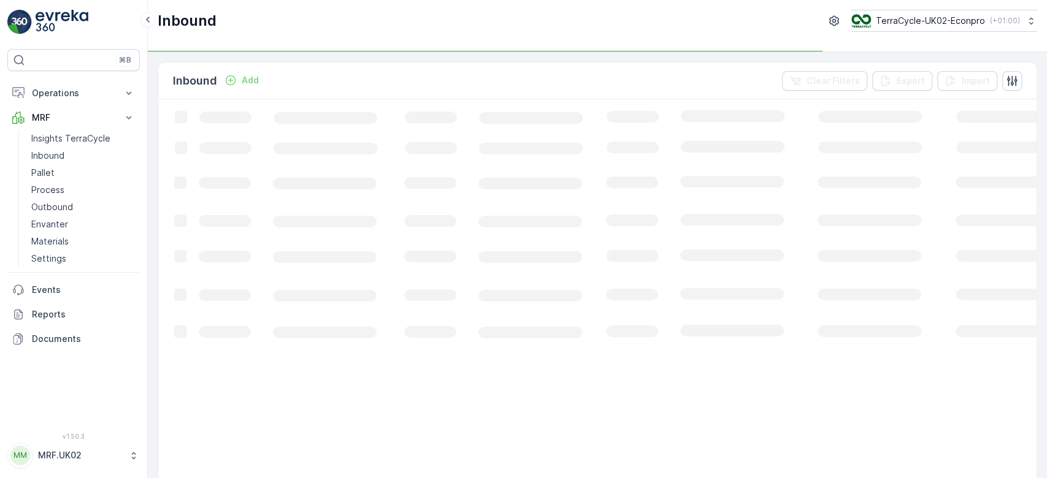
click at [54, 150] on p "Inbound" at bounding box center [47, 156] width 33 height 12
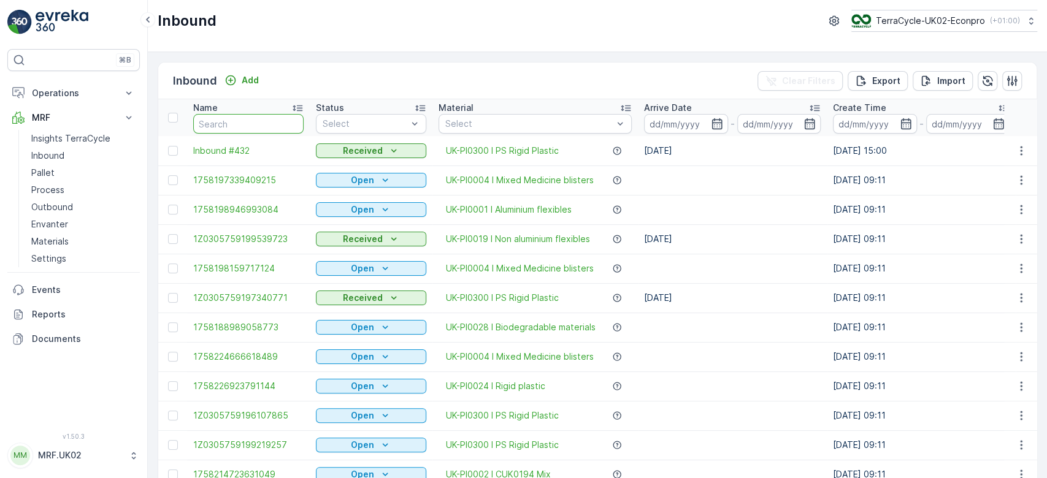
click at [207, 123] on input "text" at bounding box center [248, 124] width 110 height 20
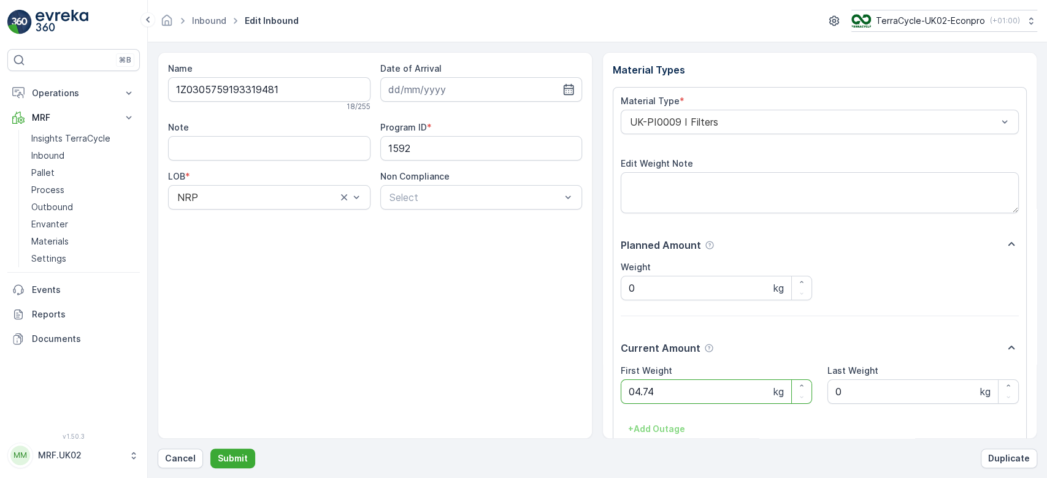
click at [210, 449] on button "Submit" at bounding box center [232, 459] width 45 height 20
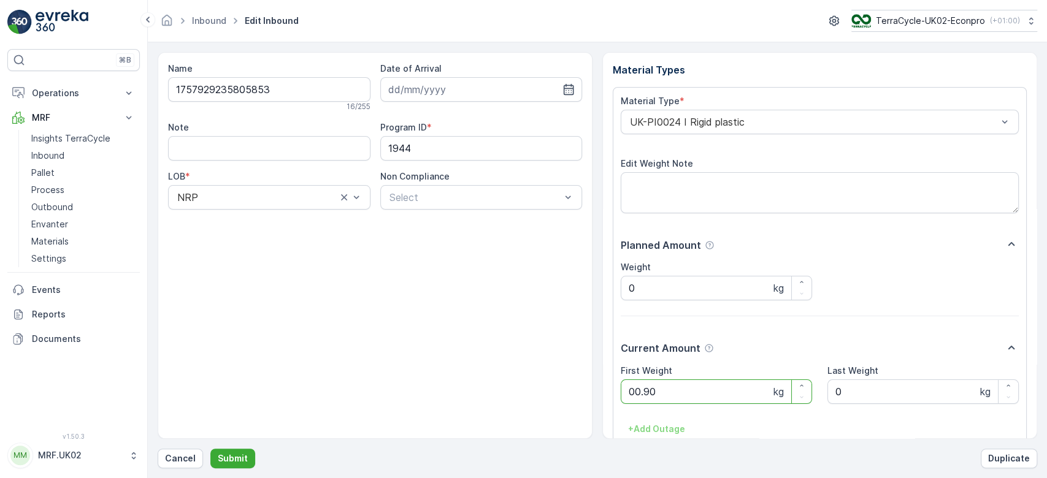
click at [210, 449] on button "Submit" at bounding box center [232, 459] width 45 height 20
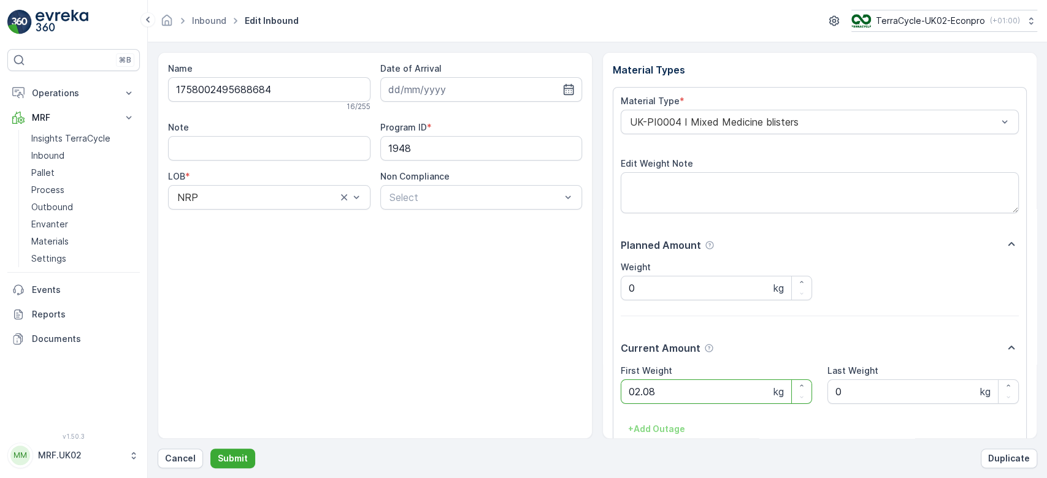
click at [210, 449] on button "Submit" at bounding box center [232, 459] width 45 height 20
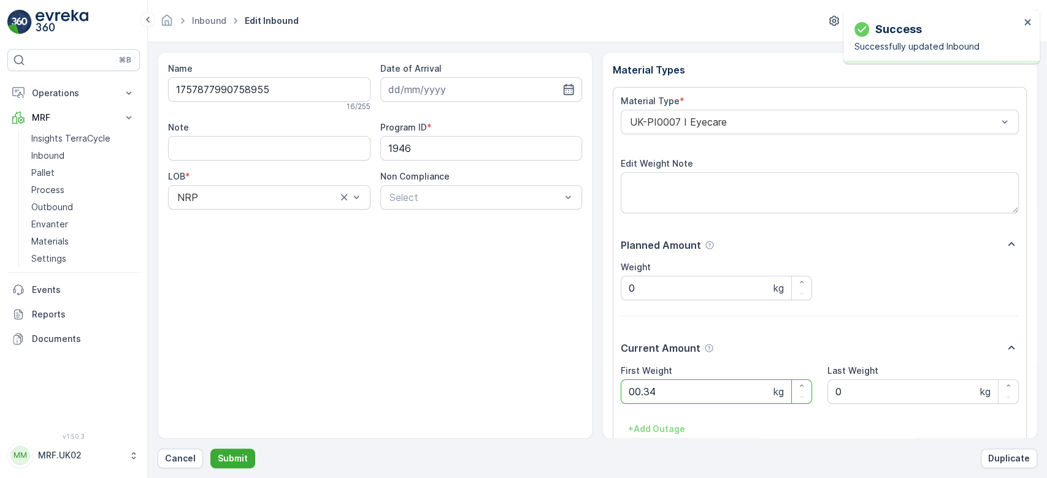
click at [210, 449] on button "Submit" at bounding box center [232, 459] width 45 height 20
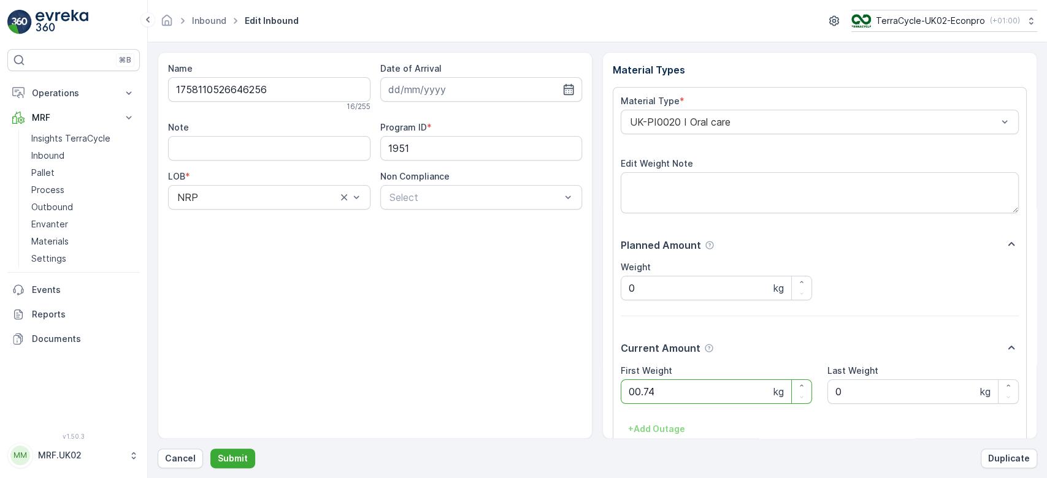
click at [210, 449] on button "Submit" at bounding box center [232, 459] width 45 height 20
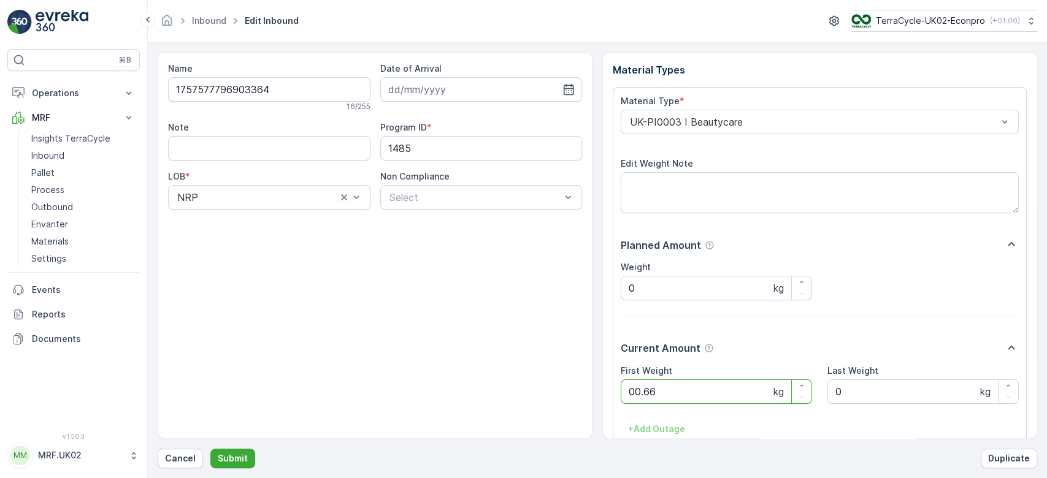
click at [210, 449] on button "Submit" at bounding box center [232, 459] width 45 height 20
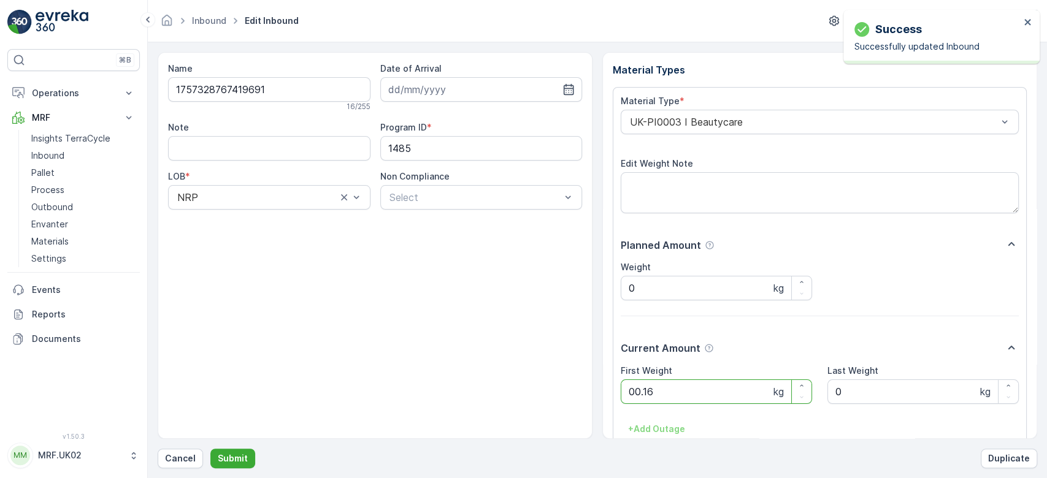
click at [210, 449] on button "Submit" at bounding box center [232, 459] width 45 height 20
